Goal: Task Accomplishment & Management: Use online tool/utility

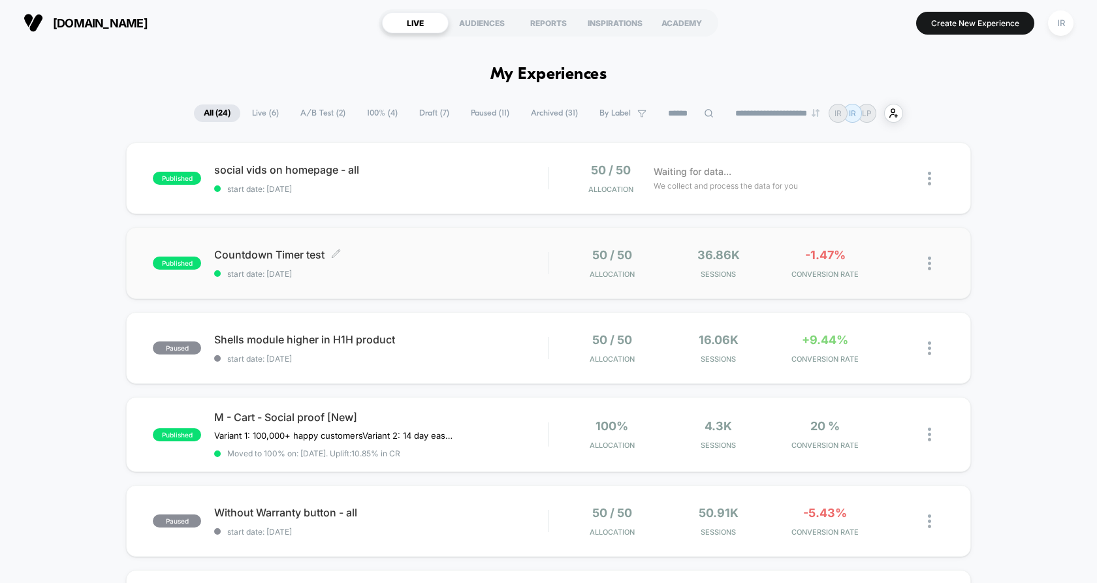
click at [445, 264] on div "Countdown Timer test Click to edit experience details Click to edit experience …" at bounding box center [381, 263] width 334 height 31
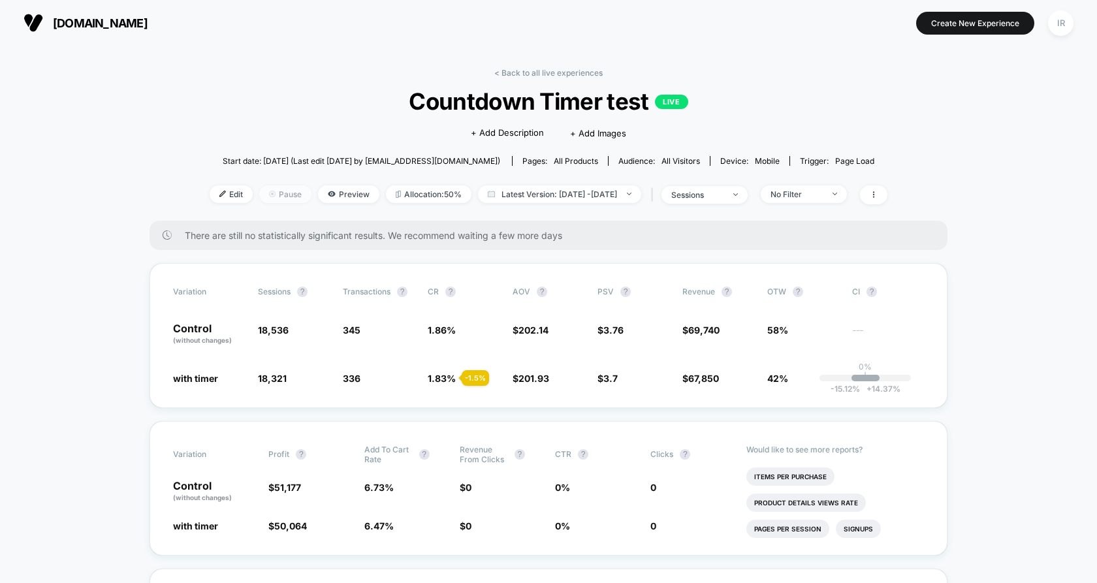
click at [259, 197] on span "Pause" at bounding box center [285, 194] width 52 height 18
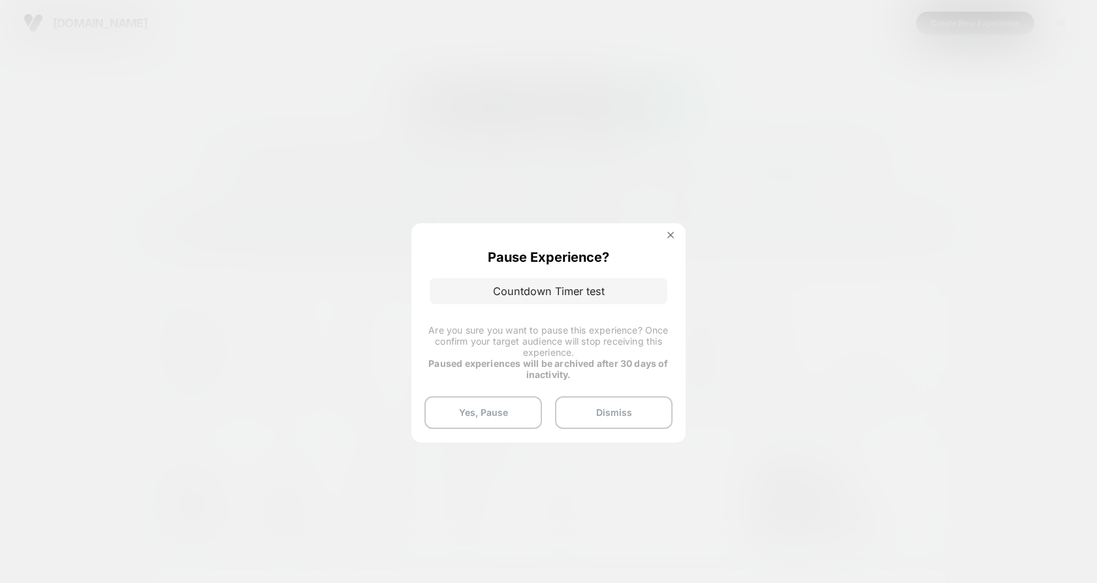
click at [567, 127] on div at bounding box center [548, 291] width 1097 height 583
